Goal: Task Accomplishment & Management: Complete application form

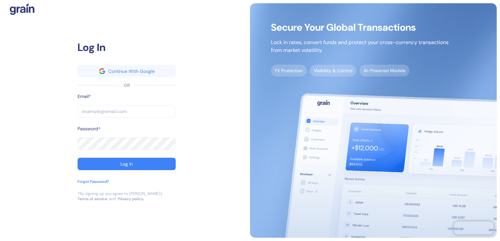
type input "[PERSON_NAME][EMAIL_ADDRESS][PERSON_NAME][PERSON_NAME][DOMAIN_NAME]"
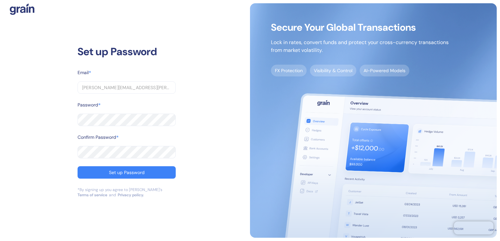
click at [78, 167] on button "Set up Password" at bounding box center [127, 173] width 98 height 12
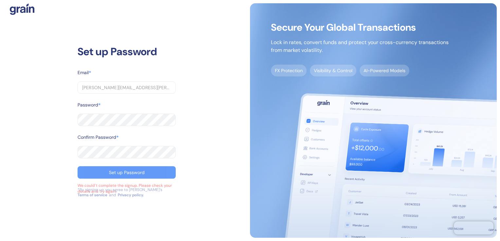
click at [120, 171] on div "Set up Password" at bounding box center [127, 172] width 36 height 5
click at [120, 170] on div "Set up Password" at bounding box center [127, 172] width 36 height 5
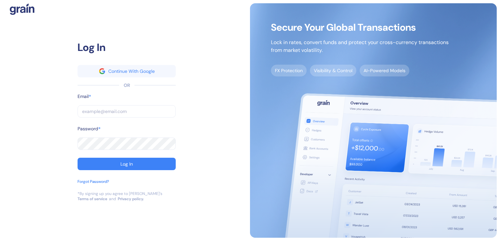
type input "[PERSON_NAME][EMAIL_ADDRESS][PERSON_NAME][PERSON_NAME][DOMAIN_NAME]"
